Goal: Find specific page/section

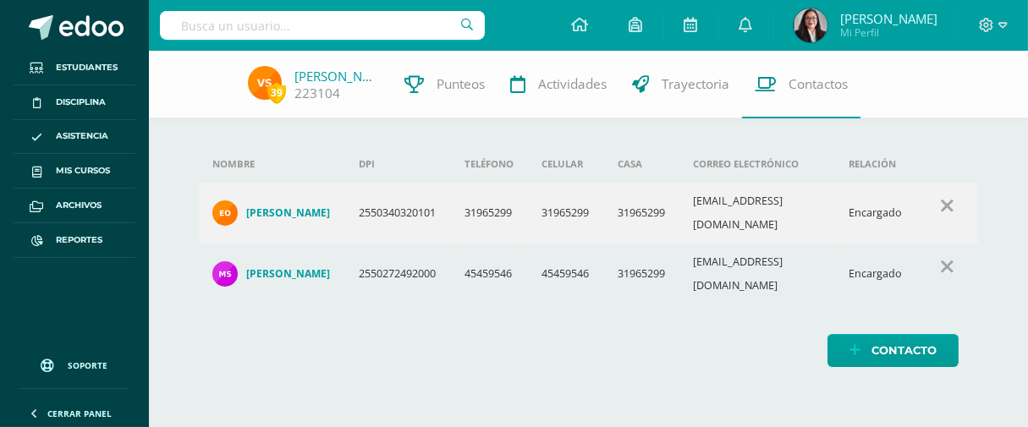
click at [284, 14] on input "text" at bounding box center [322, 25] width 325 height 29
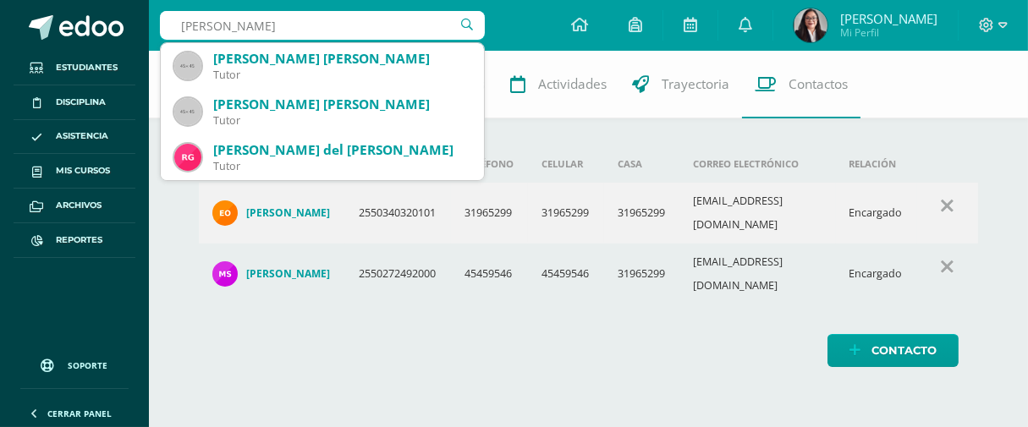
type input "[PERSON_NAME]"
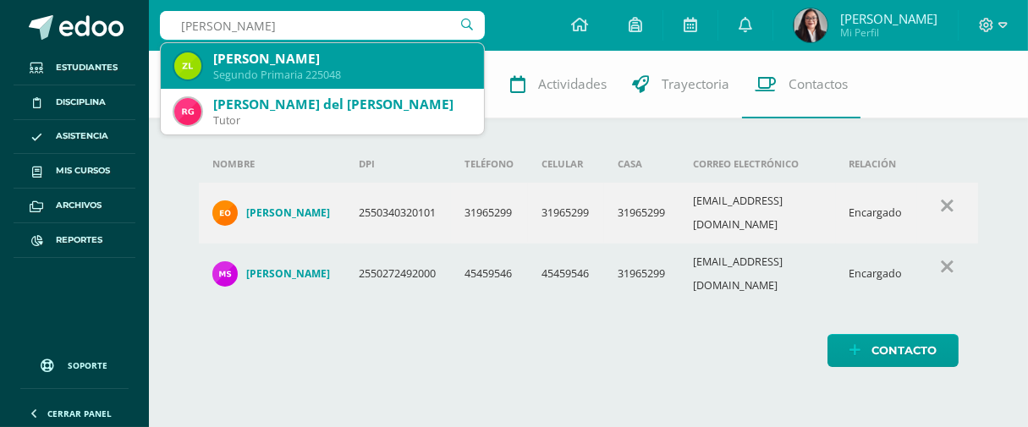
click at [282, 59] on div "[PERSON_NAME]" at bounding box center [341, 59] width 257 height 18
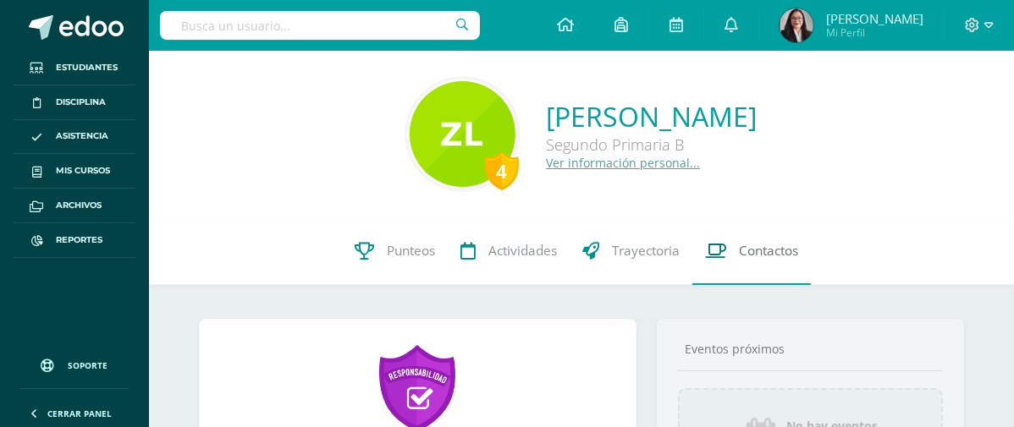
click at [772, 247] on span "Contactos" at bounding box center [768, 251] width 59 height 18
